Goal: Task Accomplishment & Management: Manage account settings

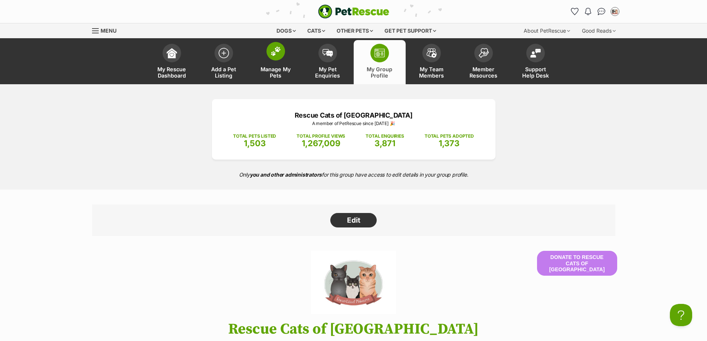
click at [281, 64] on link "Manage My Pets" at bounding box center [276, 62] width 52 height 44
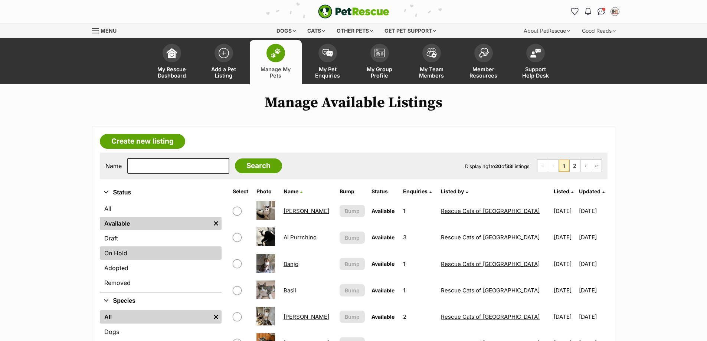
click at [133, 255] on link "On Hold" at bounding box center [161, 253] width 122 height 13
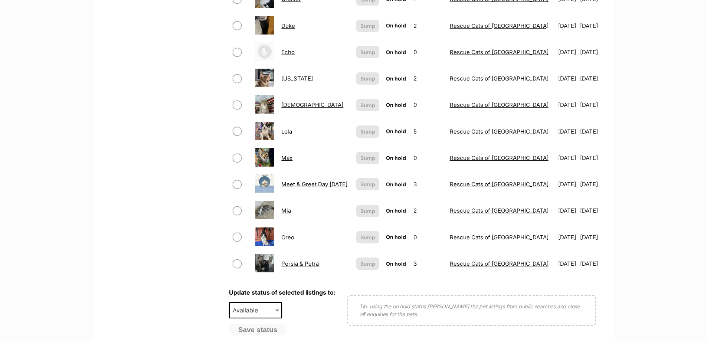
scroll to position [483, 0]
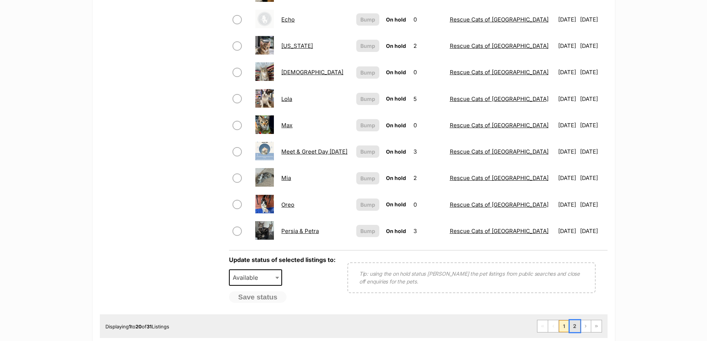
click at [575, 323] on link "2" at bounding box center [575, 326] width 10 height 12
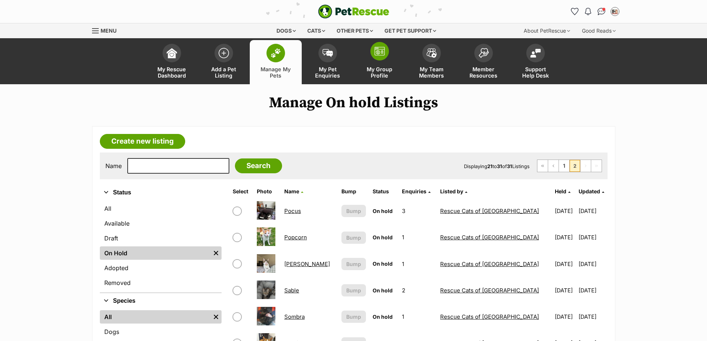
click at [380, 71] on span "My Group Profile" at bounding box center [379, 72] width 33 height 13
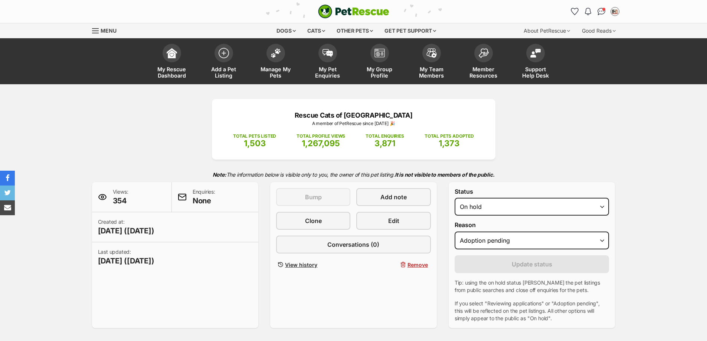
select select "adoption_pending"
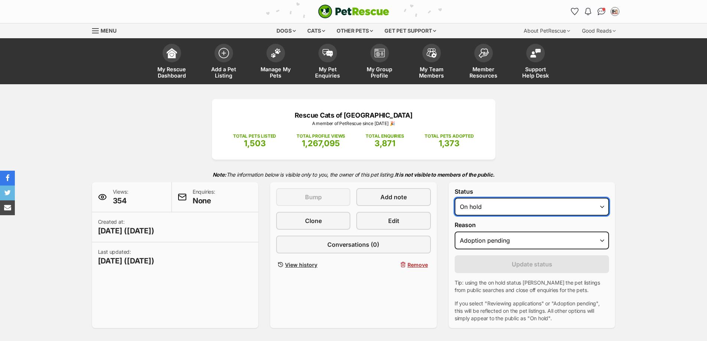
click at [474, 212] on select "Draft Available On hold Adopted" at bounding box center [532, 207] width 155 height 18
select select "rehomed"
click at [455, 198] on select "Draft Available On hold Adopted" at bounding box center [532, 207] width 155 height 18
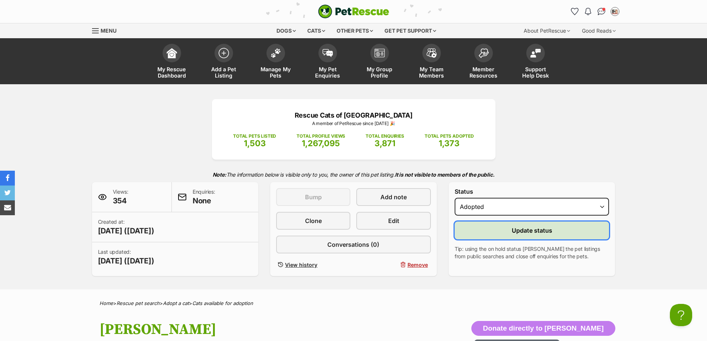
click at [495, 233] on button "Update status" at bounding box center [532, 231] width 155 height 18
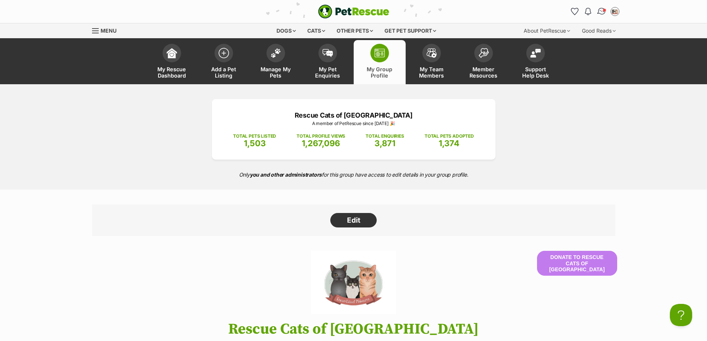
click at [599, 11] on img "Conversations" at bounding box center [602, 12] width 10 height 10
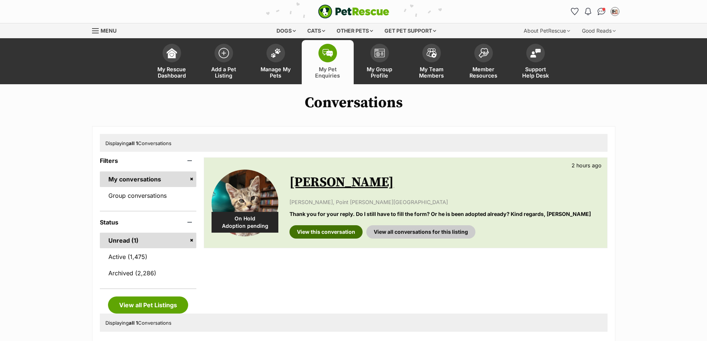
click at [341, 230] on link "View this conversation" at bounding box center [326, 231] width 73 height 13
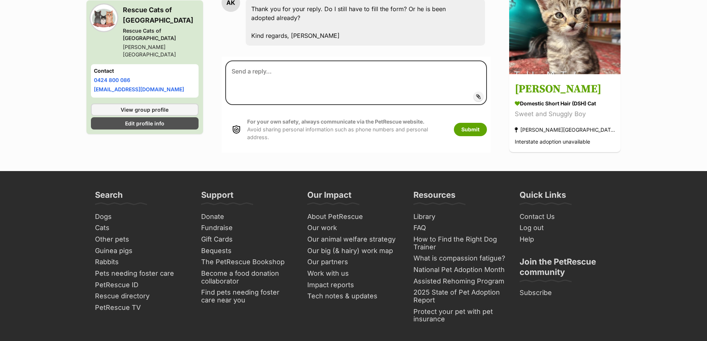
scroll to position [496, 0]
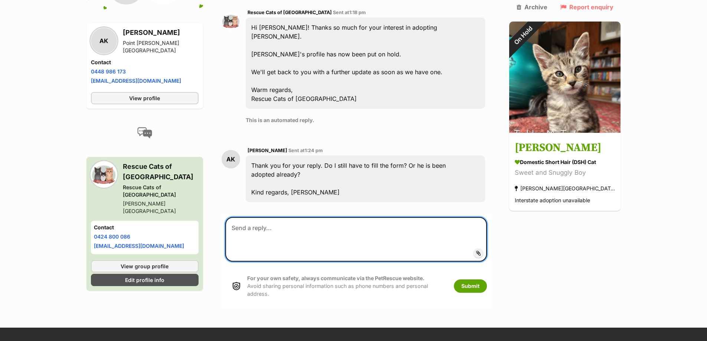
click at [312, 217] on textarea at bounding box center [356, 239] width 262 height 45
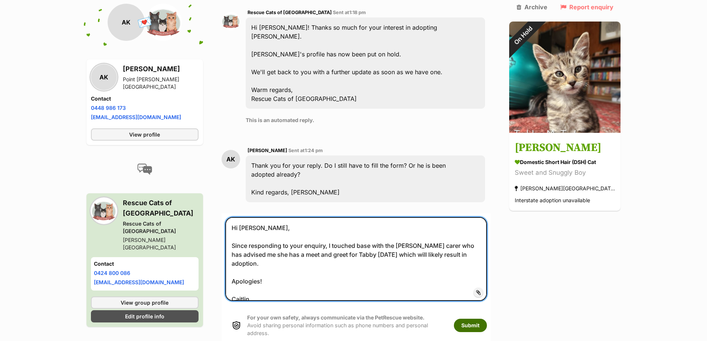
type textarea "Hi [PERSON_NAME], Since responding to your enquiry, I touched base with the [PE…"
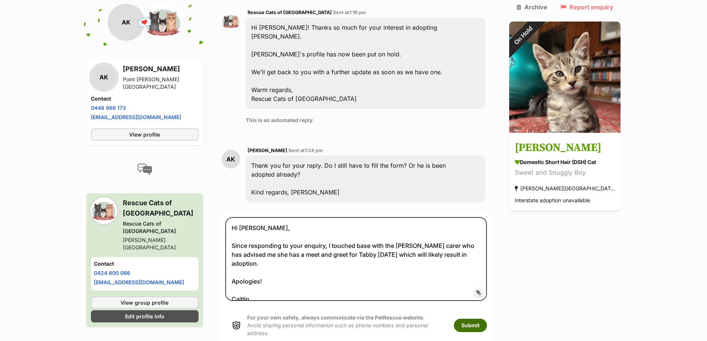
click at [487, 319] on button "Submit" at bounding box center [470, 325] width 33 height 13
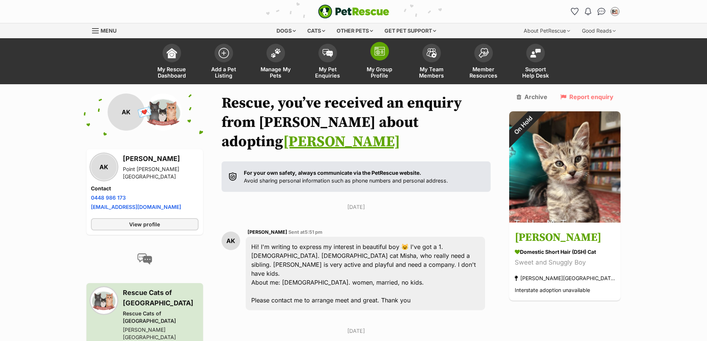
click at [385, 68] on span "My Group Profile" at bounding box center [379, 72] width 33 height 13
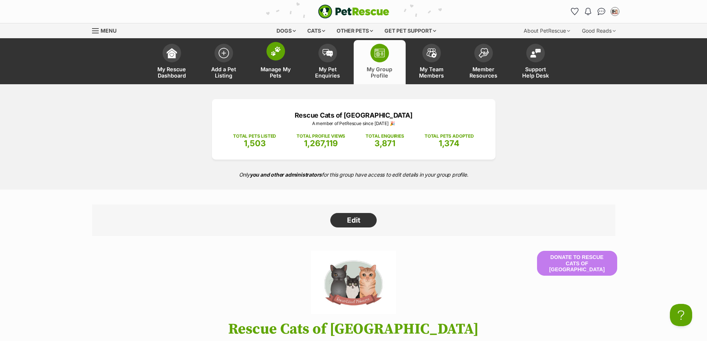
click at [270, 71] on span "Manage My Pets" at bounding box center [275, 72] width 33 height 13
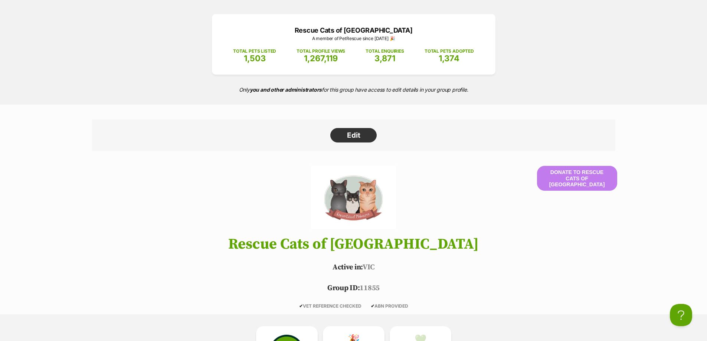
scroll to position [111, 0]
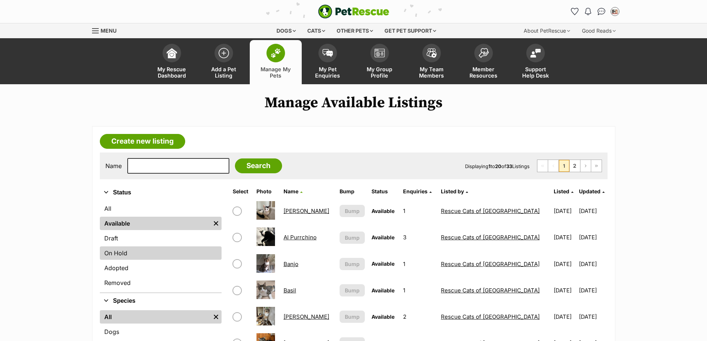
click at [127, 250] on link "On Hold" at bounding box center [161, 253] width 122 height 13
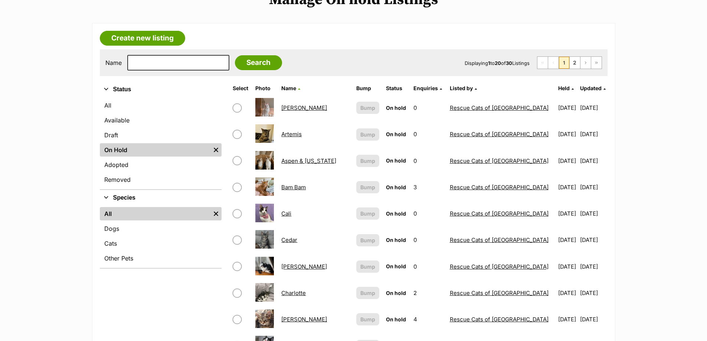
scroll to position [111, 0]
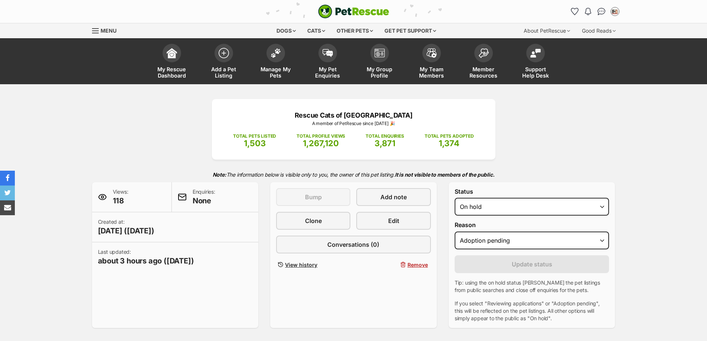
select select "adoption_pending"
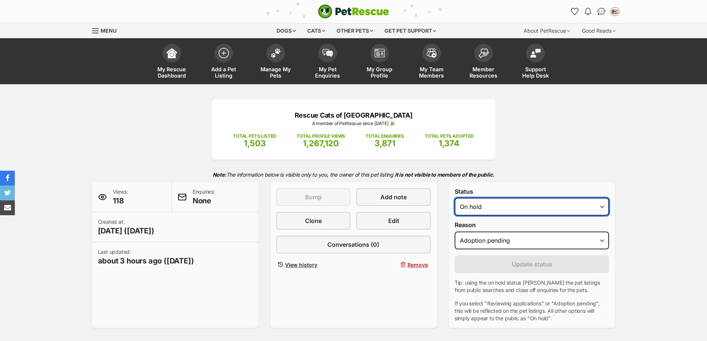
click at [472, 206] on select "Draft Available On hold Adopted" at bounding box center [532, 207] width 155 height 18
select select "rehomed"
click at [455, 198] on select "Draft Available On hold Adopted" at bounding box center [532, 207] width 155 height 18
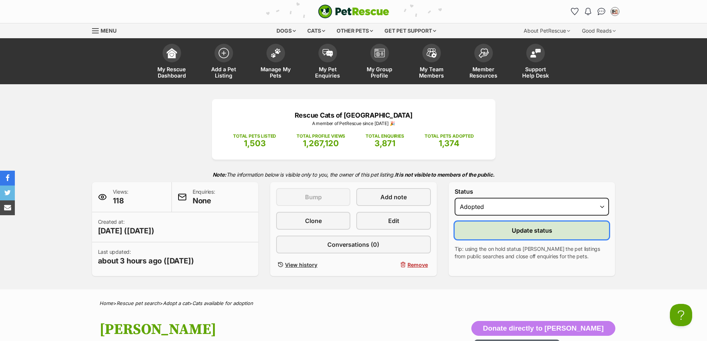
click at [495, 235] on button "Update status" at bounding box center [532, 231] width 155 height 18
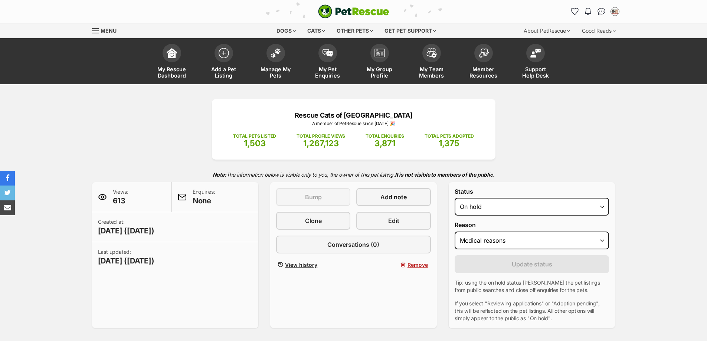
select select "medical"
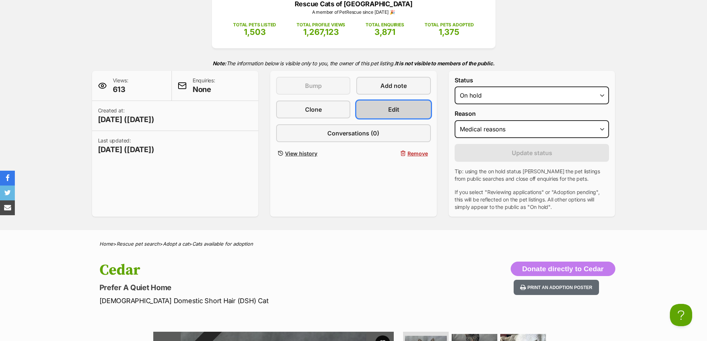
click at [400, 105] on link "Edit" at bounding box center [393, 110] width 74 height 18
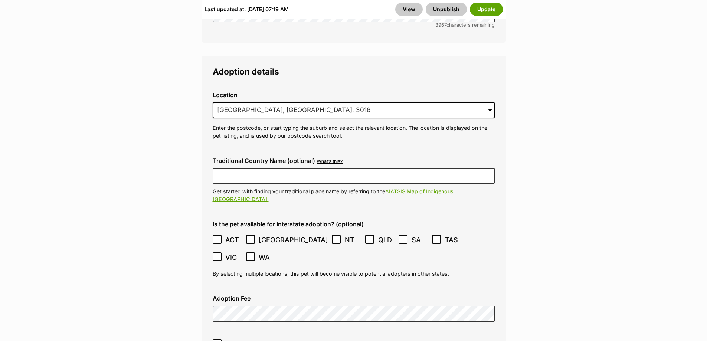
scroll to position [2042, 0]
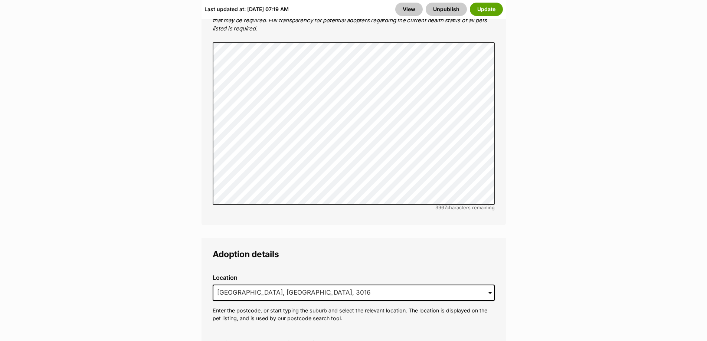
scroll to position [1931, 0]
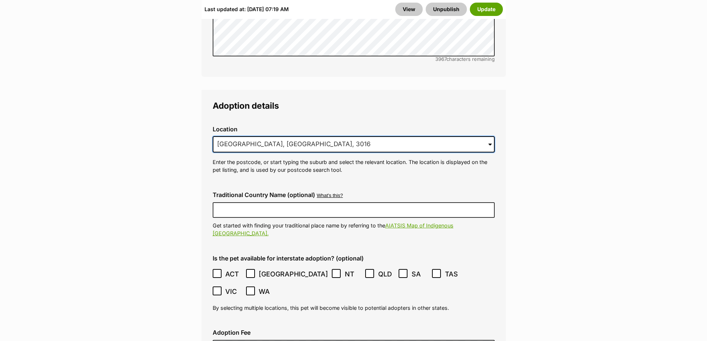
drag, startPoint x: 306, startPoint y: 116, endPoint x: -421, endPoint y: 143, distance: 727.2
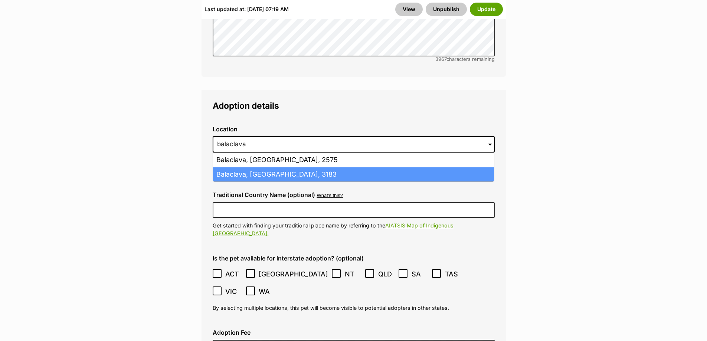
click at [240, 167] on li "Balaclava, Victoria, 3183" at bounding box center [353, 174] width 281 height 14
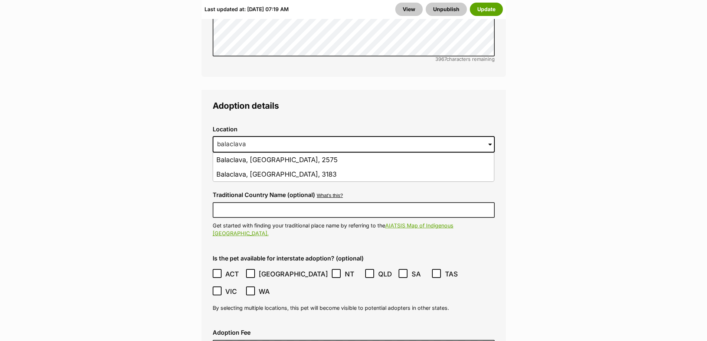
type input "Balaclava, Victoria, 3183"
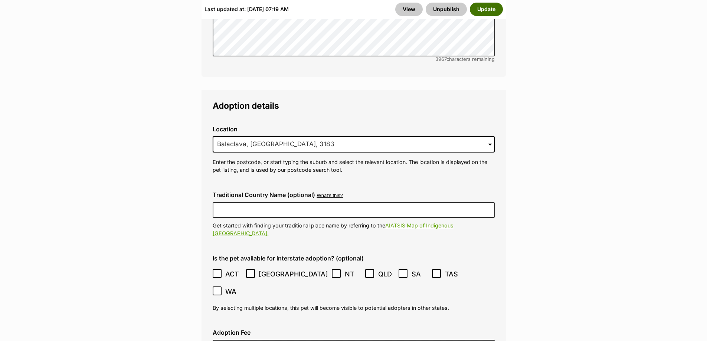
click at [499, 12] on button "Update" at bounding box center [486, 9] width 33 height 13
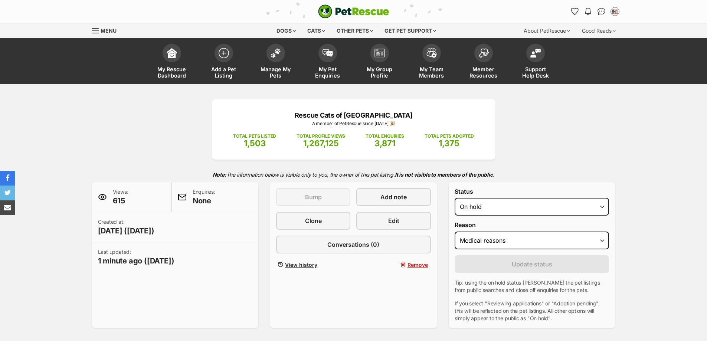
select select "medical"
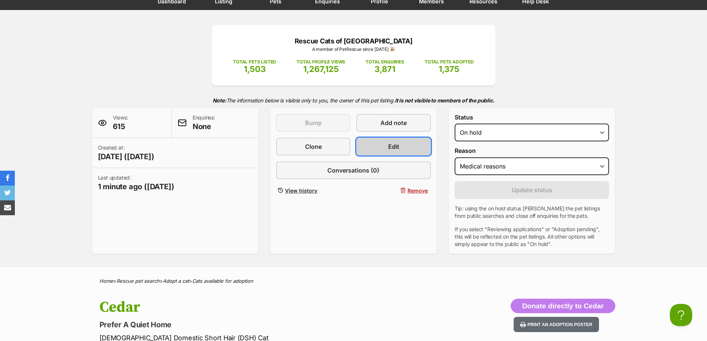
click at [388, 144] on link "Edit" at bounding box center [393, 147] width 74 height 18
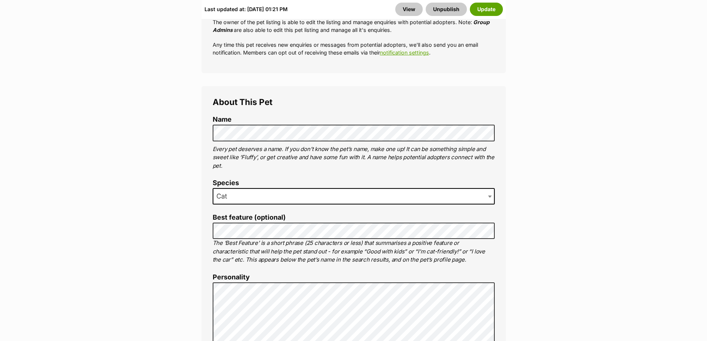
scroll to position [594, 0]
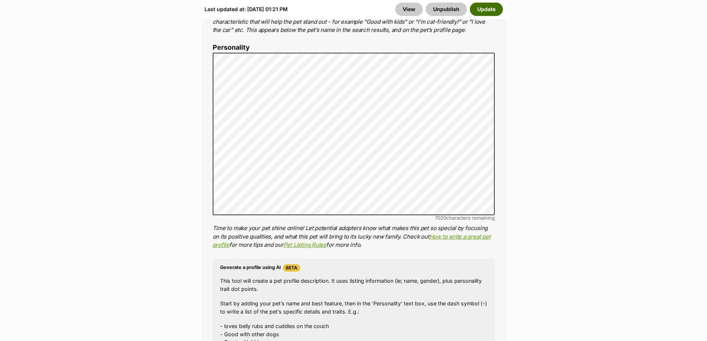
click at [496, 8] on button "Update" at bounding box center [486, 9] width 33 height 13
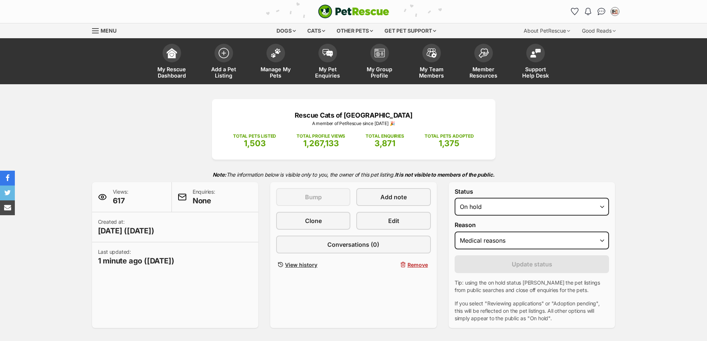
select select "medical"
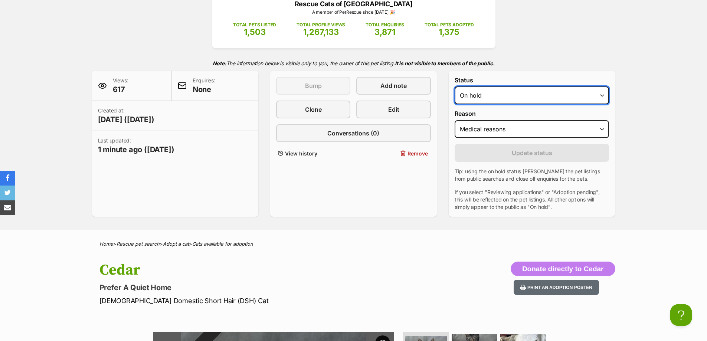
click at [499, 94] on select "Draft Available On hold Adopted" at bounding box center [532, 96] width 155 height 18
select select "active"
click at [455, 87] on select "Draft Available On hold Adopted" at bounding box center [532, 96] width 155 height 18
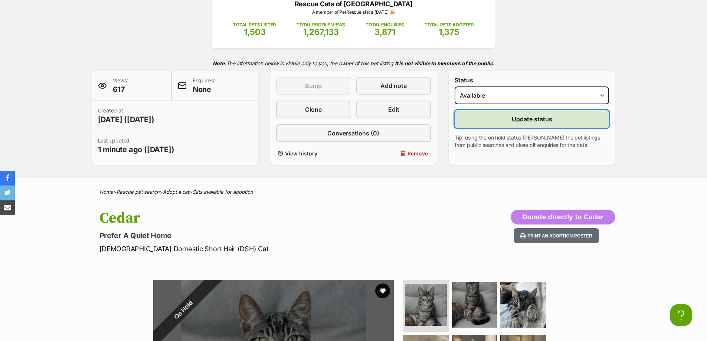
click at [491, 115] on button "Update status" at bounding box center [532, 119] width 155 height 18
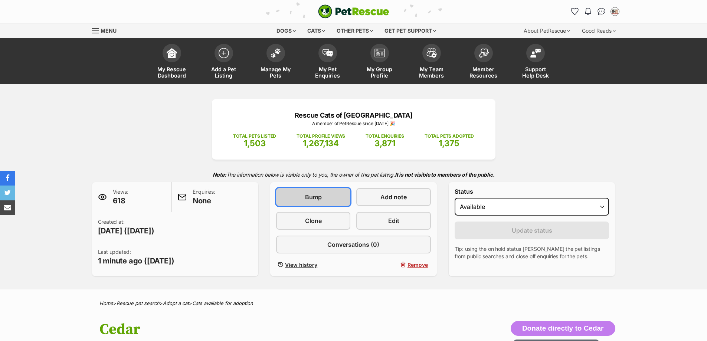
click at [310, 193] on span "Bump" at bounding box center [313, 197] width 17 height 9
click at [384, 59] on span at bounding box center [380, 51] width 19 height 19
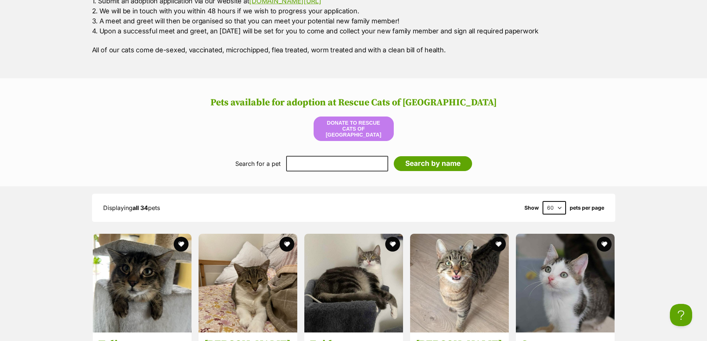
scroll to position [891, 0]
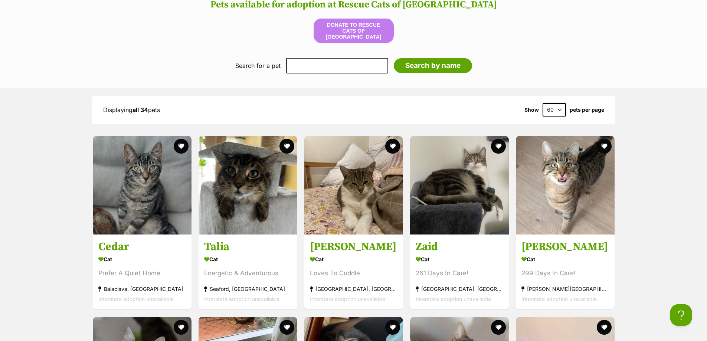
scroll to position [928, 0]
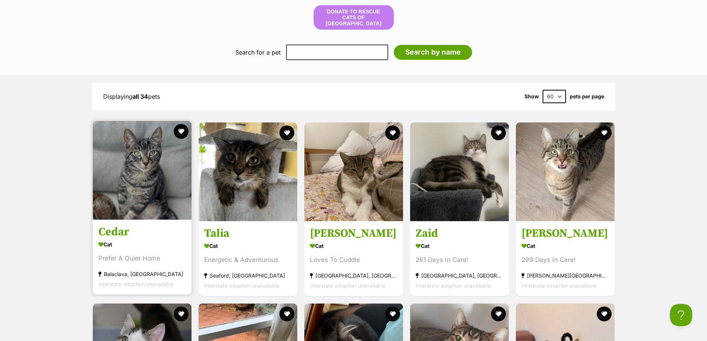
click at [157, 168] on img at bounding box center [142, 170] width 99 height 99
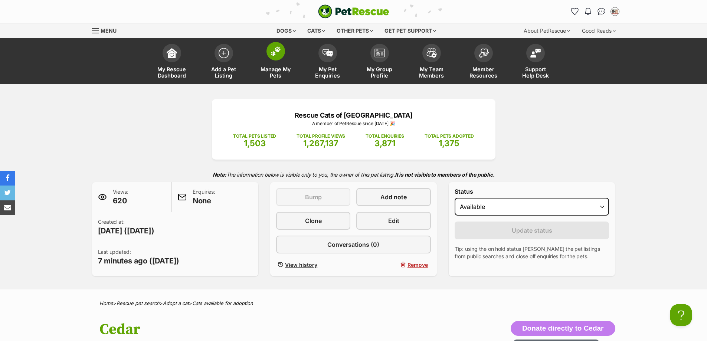
click at [283, 73] on span "Manage My Pets" at bounding box center [275, 72] width 33 height 13
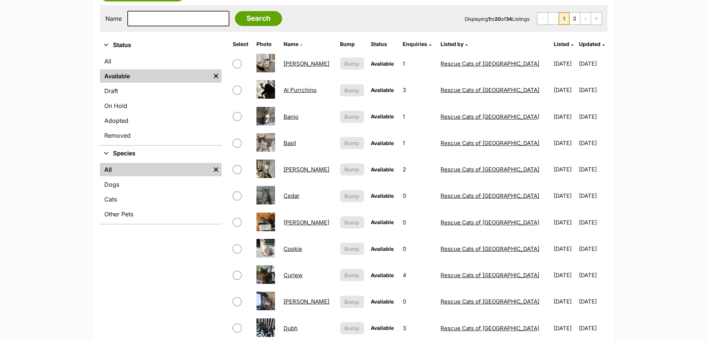
scroll to position [37, 0]
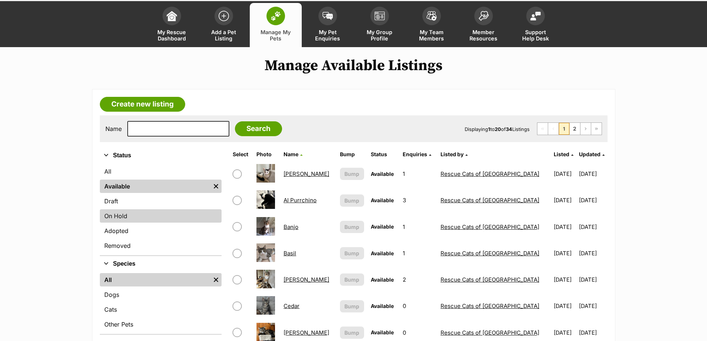
click at [121, 212] on link "On Hold" at bounding box center [161, 215] width 122 height 13
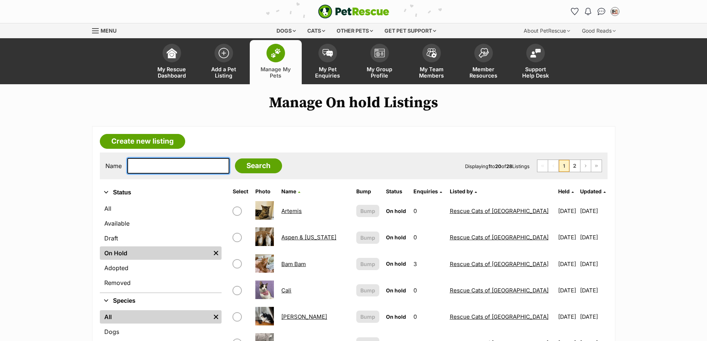
click at [165, 161] on input "text" at bounding box center [178, 166] width 102 height 16
type input "sable"
click at [250, 169] on input "Search" at bounding box center [258, 166] width 47 height 15
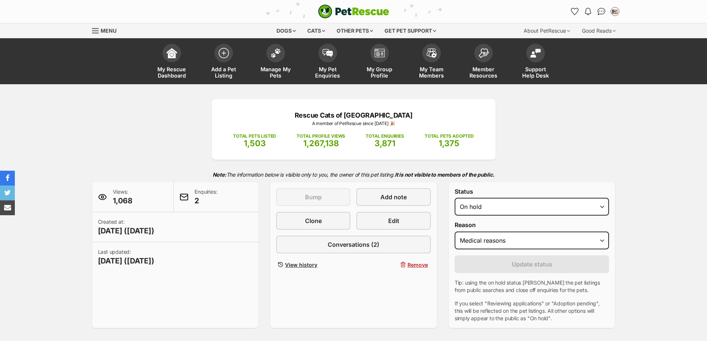
select select "medical"
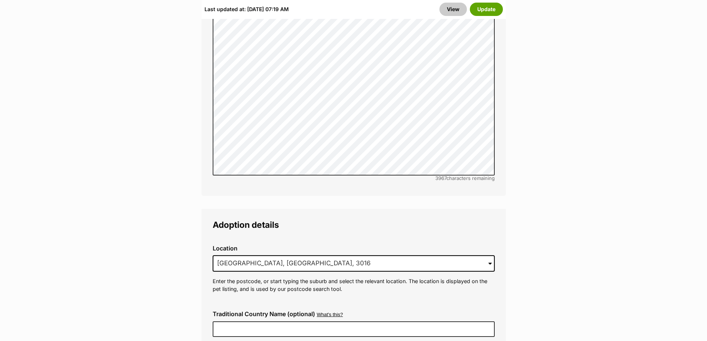
scroll to position [1857, 0]
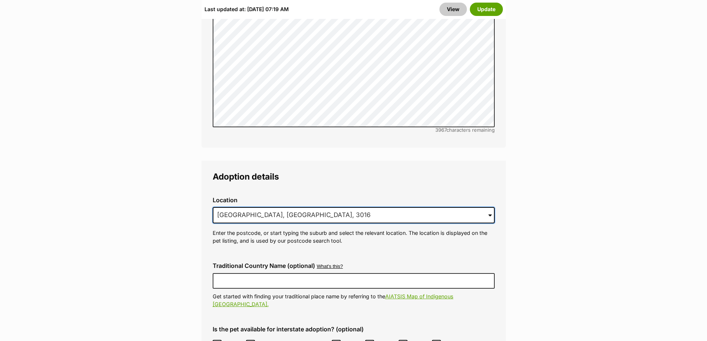
drag, startPoint x: 309, startPoint y: 192, endPoint x: -124, endPoint y: 188, distance: 433.0
click at [0, 188] on html "Skip to main content Log in to favourite this pet Log in Or sign up Search PetR…" at bounding box center [353, 46] width 707 height 3806
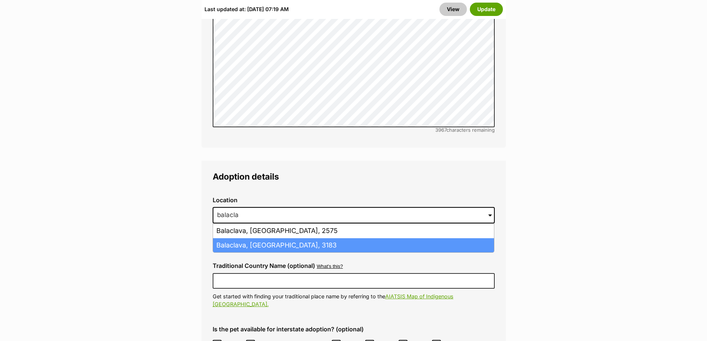
click at [228, 238] on li "Balaclava, Victoria, 3183" at bounding box center [353, 245] width 281 height 14
type input "Balaclava, Victoria, 3183"
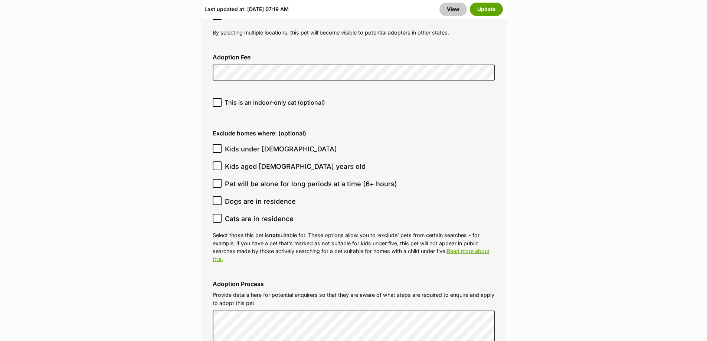
scroll to position [2080, 0]
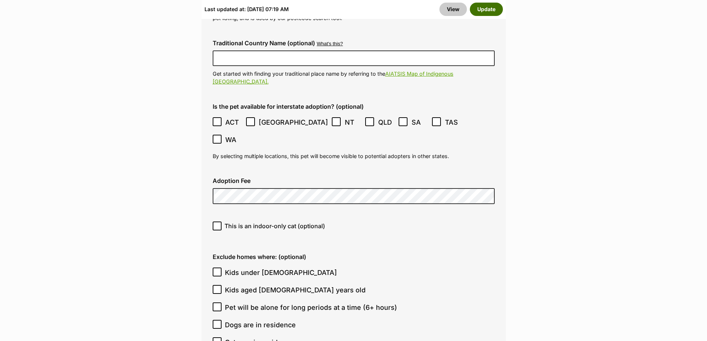
click at [495, 8] on button "Update" at bounding box center [486, 9] width 33 height 13
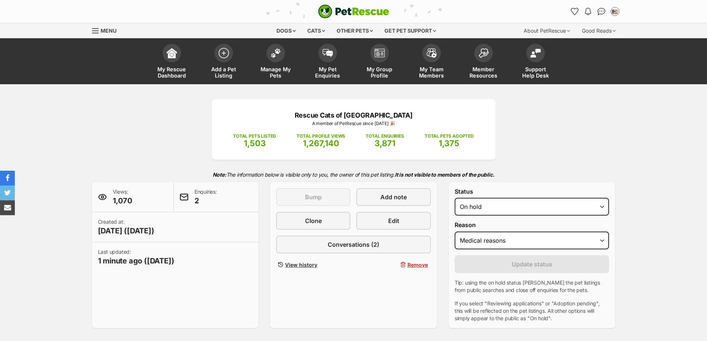
select select "medical"
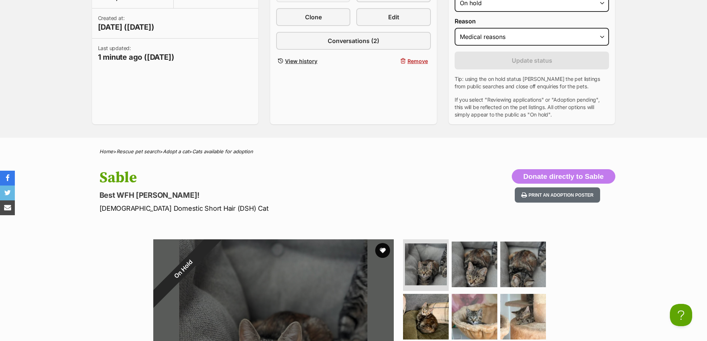
scroll to position [111, 0]
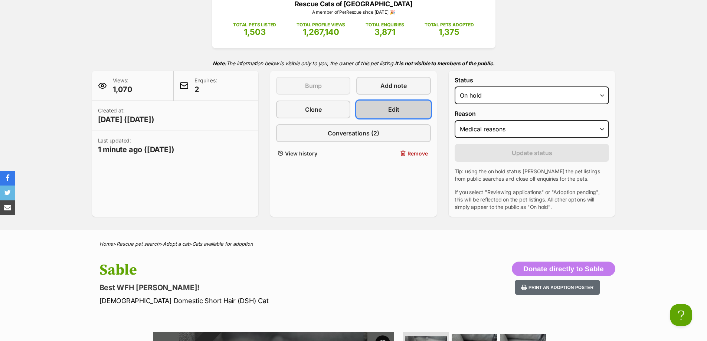
click at [375, 108] on link "Edit" at bounding box center [393, 110] width 74 height 18
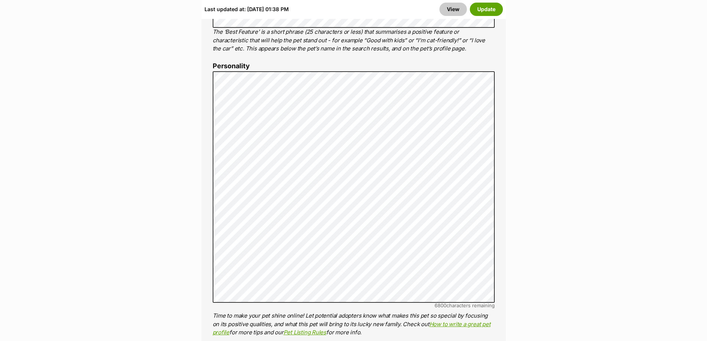
scroll to position [557, 0]
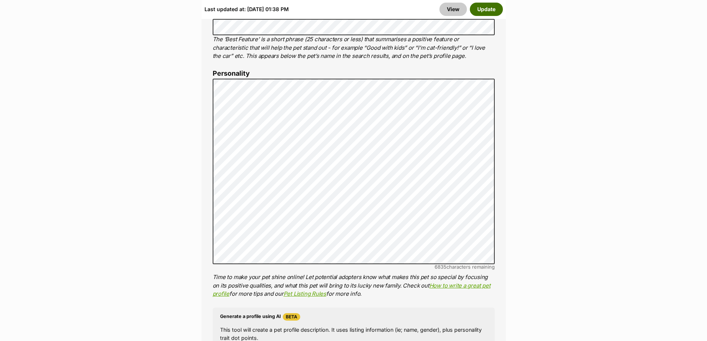
click at [489, 5] on button "Update" at bounding box center [486, 9] width 33 height 13
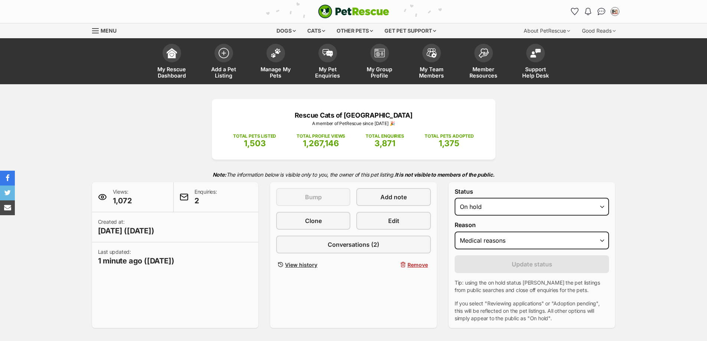
select select "medical"
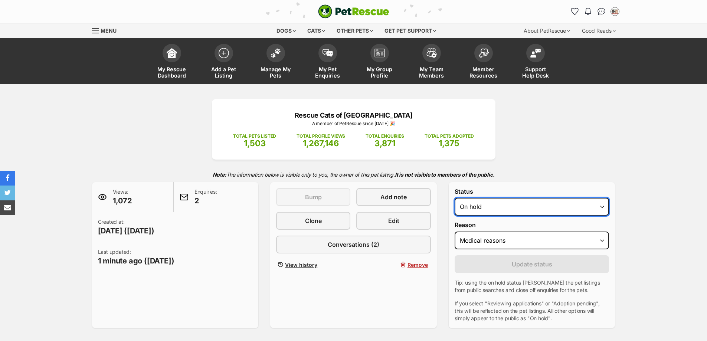
click at [486, 205] on select "Draft - not available as listing has enquires Available On hold Adopted" at bounding box center [532, 207] width 155 height 18
select select "active"
click at [455, 198] on select "Draft - not available as listing has enquires Available On hold Adopted" at bounding box center [532, 207] width 155 height 18
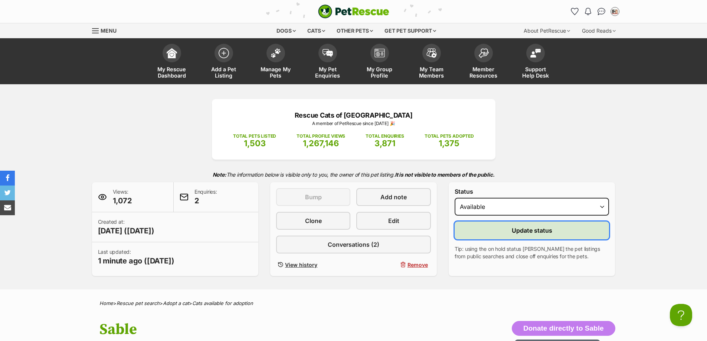
click at [496, 235] on button "Update status" at bounding box center [532, 231] width 155 height 18
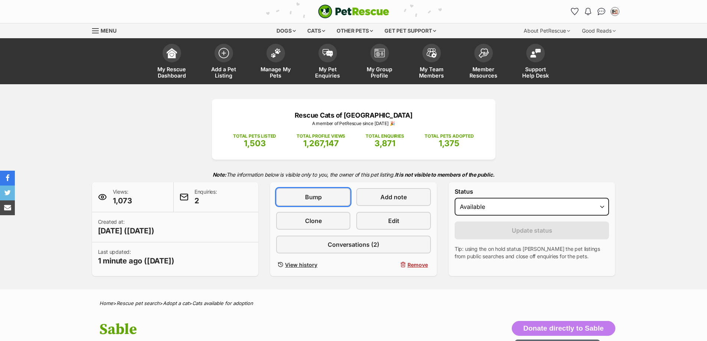
click at [331, 196] on link "Bump" at bounding box center [313, 197] width 74 height 18
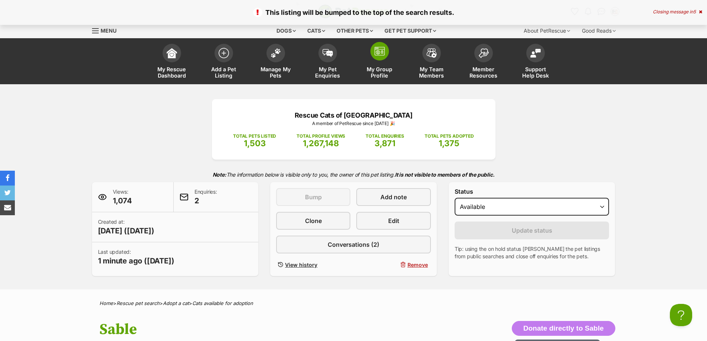
click at [375, 67] on span "My Group Profile" at bounding box center [379, 72] width 33 height 13
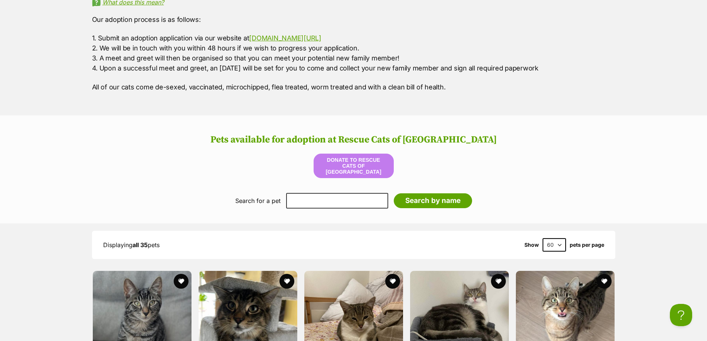
scroll to position [483, 0]
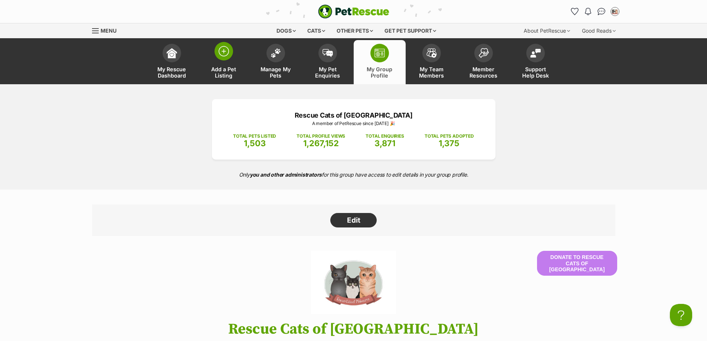
click at [238, 62] on link "Add a Pet Listing" at bounding box center [224, 62] width 52 height 44
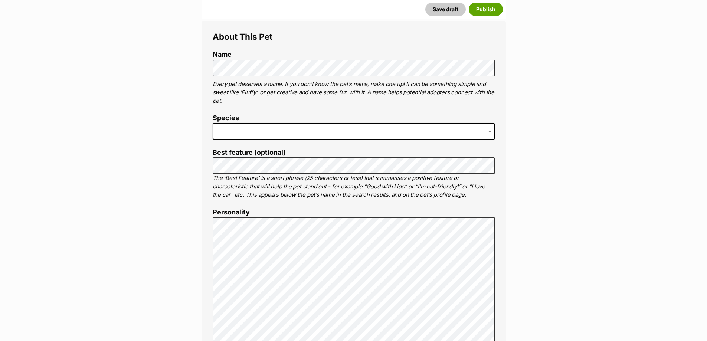
click at [232, 132] on span at bounding box center [354, 131] width 282 height 16
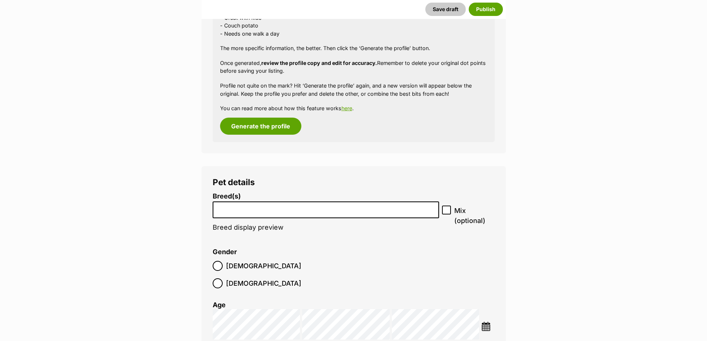
scroll to position [817, 0]
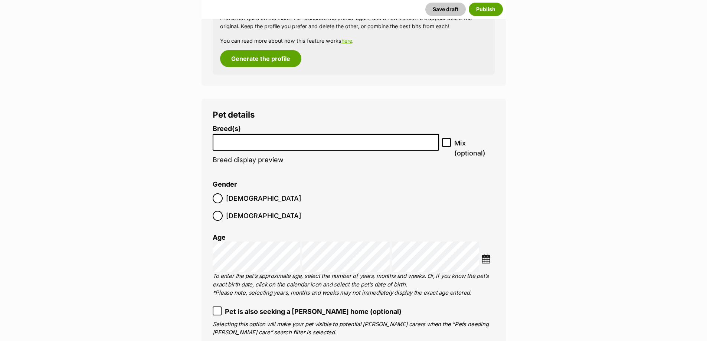
click at [302, 144] on input "search" at bounding box center [326, 141] width 222 height 8
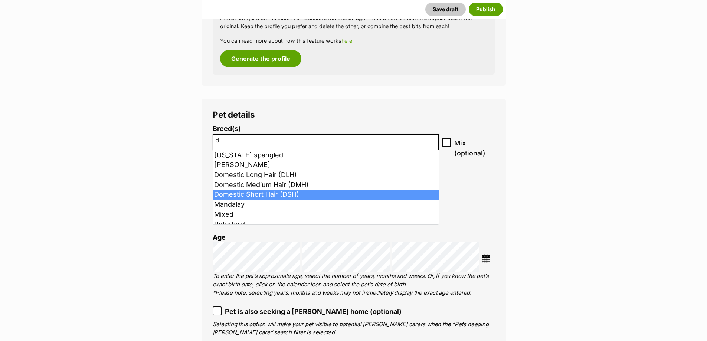
type input "d"
select select "252102"
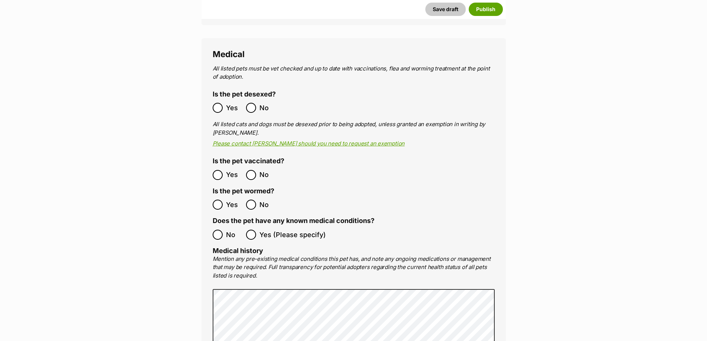
scroll to position [1337, 0]
click at [224, 169] on label "Yes" at bounding box center [228, 174] width 30 height 10
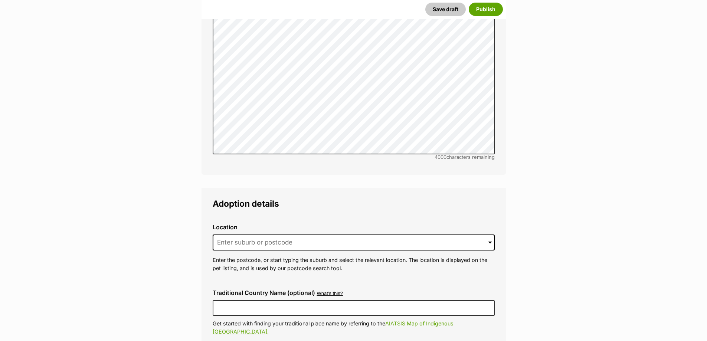
scroll to position [1634, 0]
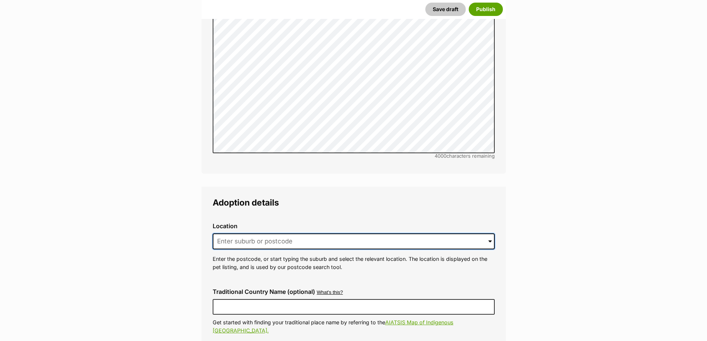
click at [240, 234] on input at bounding box center [354, 242] width 282 height 16
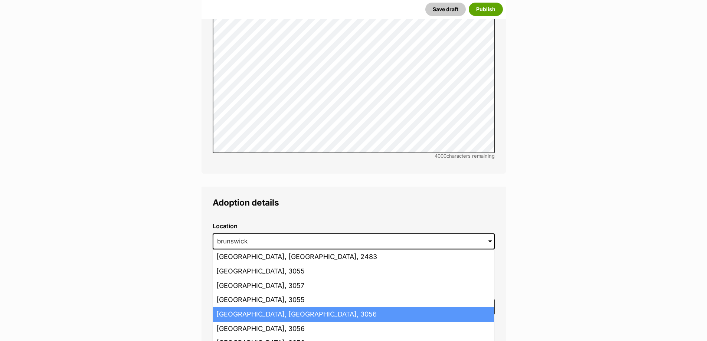
click at [258, 307] on li "Brunswick, Victoria, 3056" at bounding box center [353, 314] width 281 height 14
type input "Brunswick, Victoria, 3056"
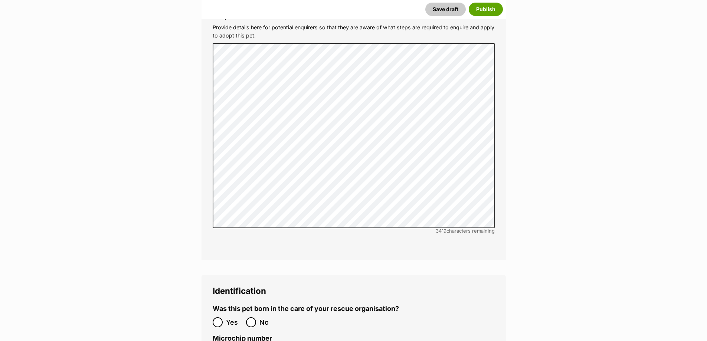
scroll to position [2377, 0]
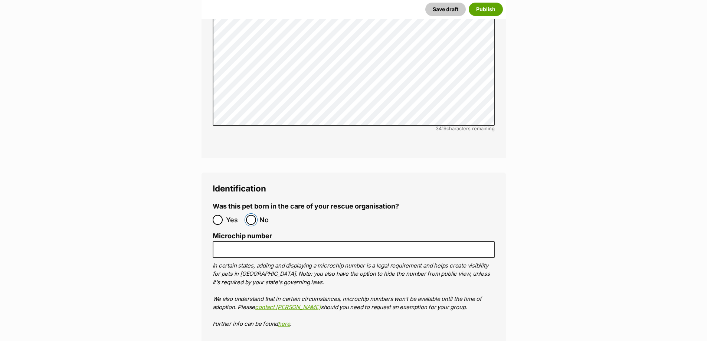
click at [252, 215] on input "No" at bounding box center [251, 220] width 10 height 10
radio input "true"
type input "RE263522"
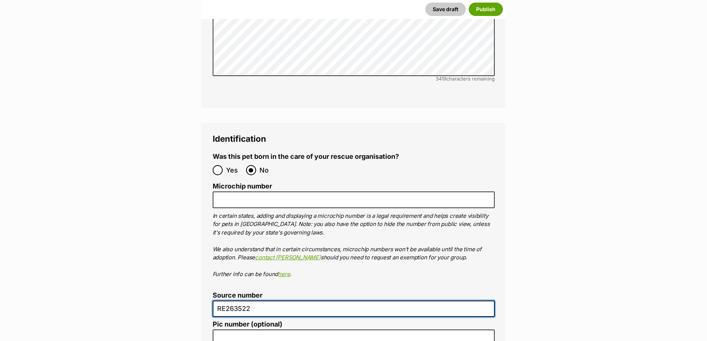
scroll to position [2451, 0]
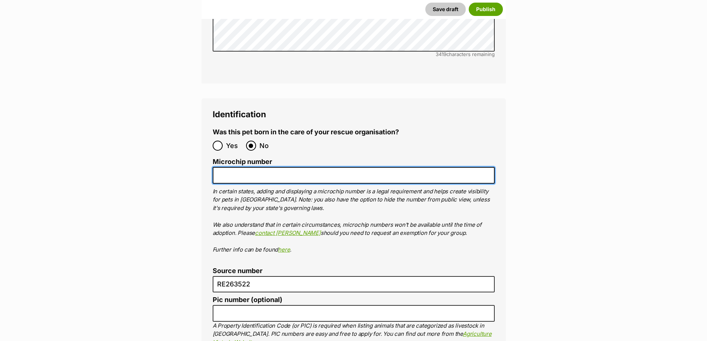
paste input "956000017354984"
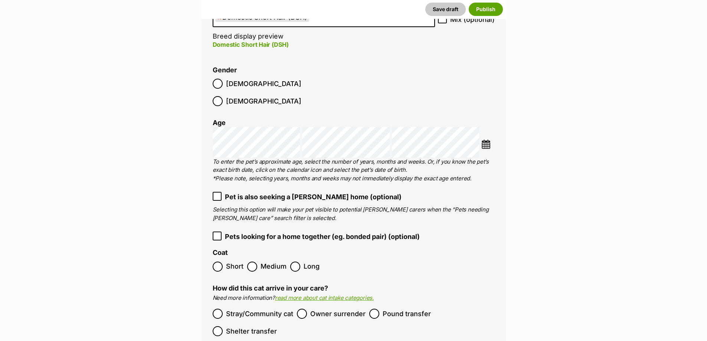
scroll to position [817, 0]
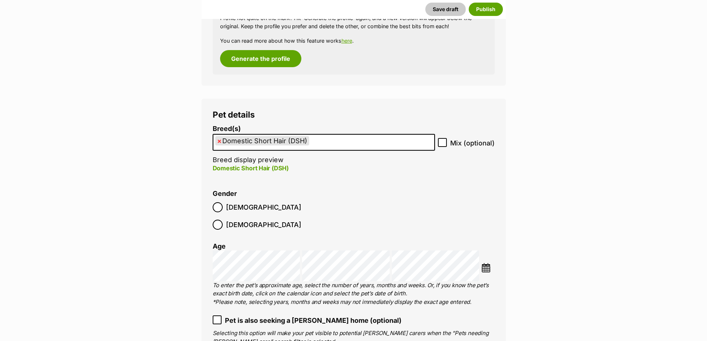
type input "956000017354984"
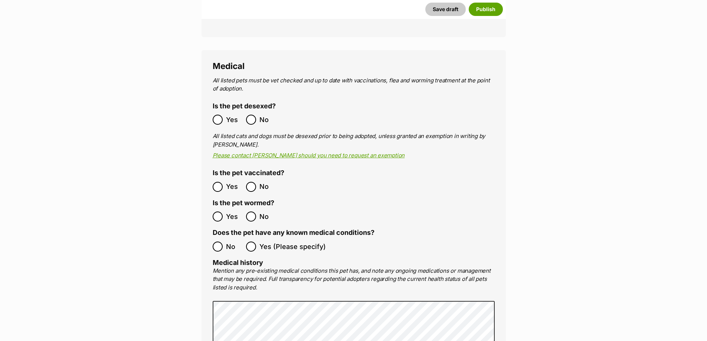
scroll to position [1485, 0]
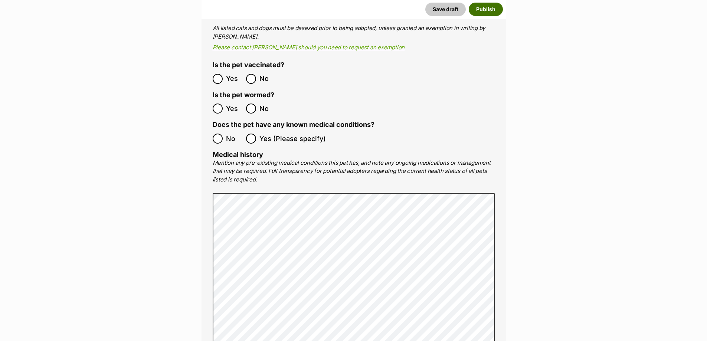
click at [489, 7] on button "Publish" at bounding box center [486, 9] width 34 height 13
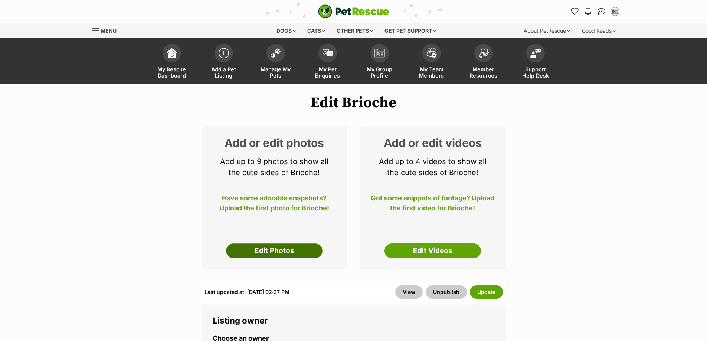
click at [268, 251] on link "Edit Photos" at bounding box center [274, 251] width 97 height 15
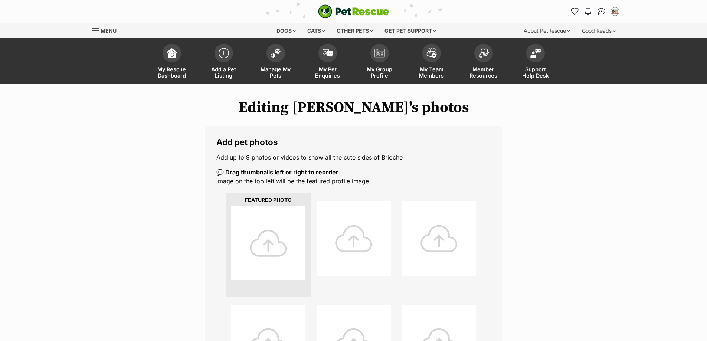
click at [276, 241] on div at bounding box center [268, 243] width 74 height 74
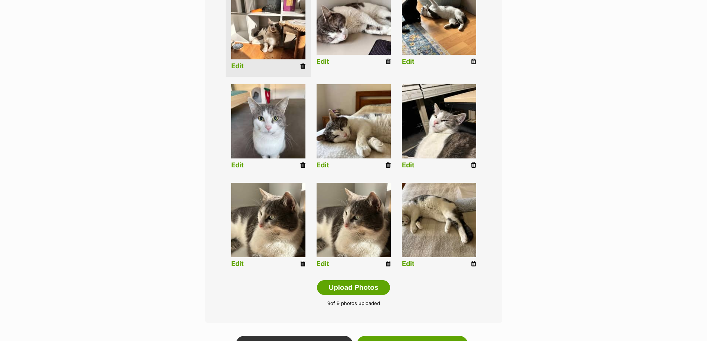
scroll to position [223, 0]
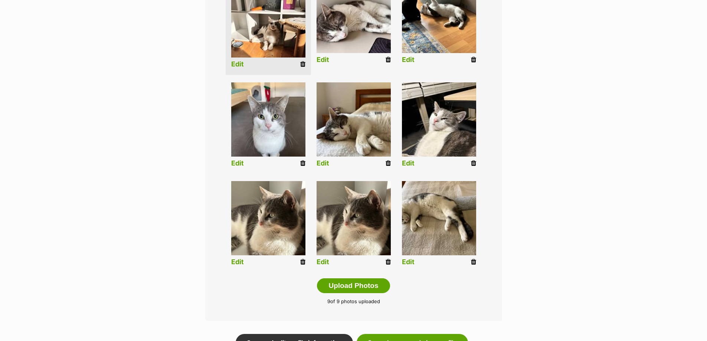
click at [389, 263] on icon at bounding box center [388, 262] width 5 height 7
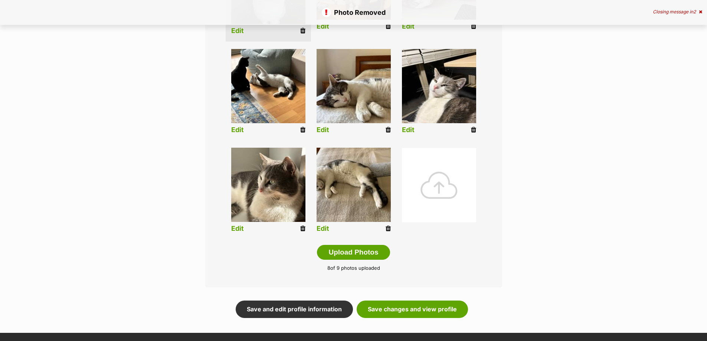
scroll to position [334, 0]
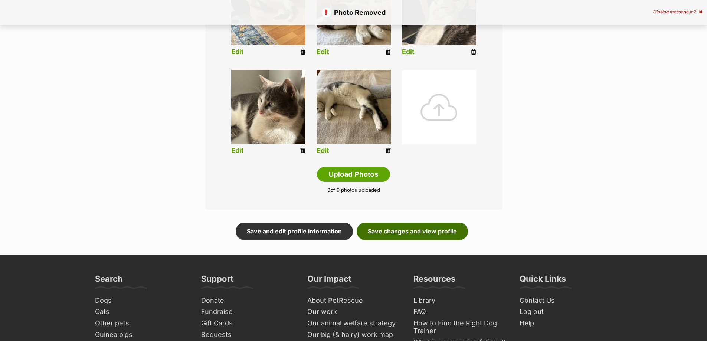
click at [419, 229] on link "Save changes and view profile" at bounding box center [412, 231] width 111 height 17
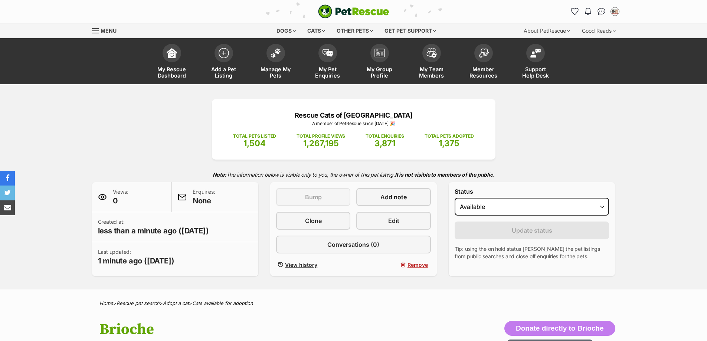
click at [389, 66] on span "My Group Profile" at bounding box center [379, 72] width 33 height 13
